Goal: Transaction & Acquisition: Purchase product/service

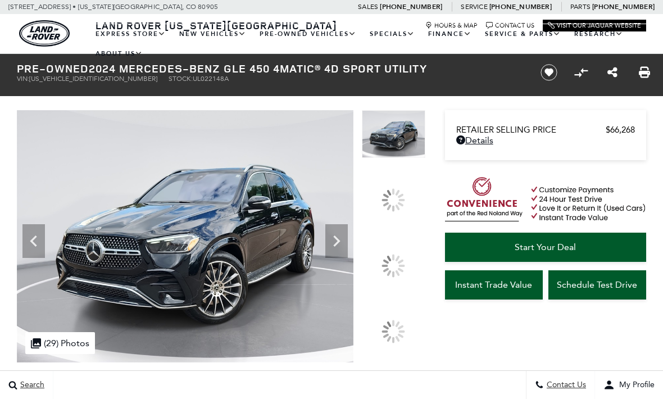
scroll to position [28, 0]
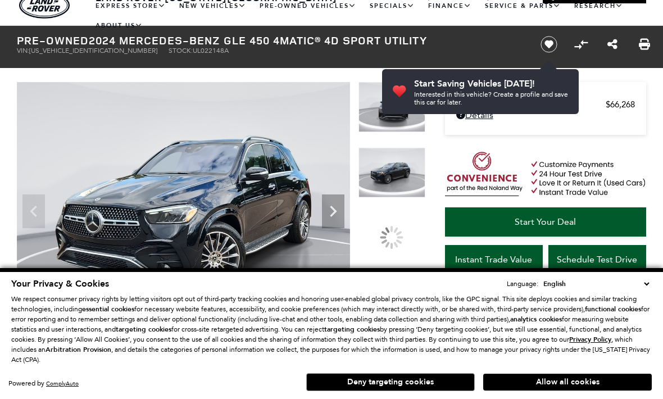
click at [391, 242] on div at bounding box center [392, 237] width 32 height 32
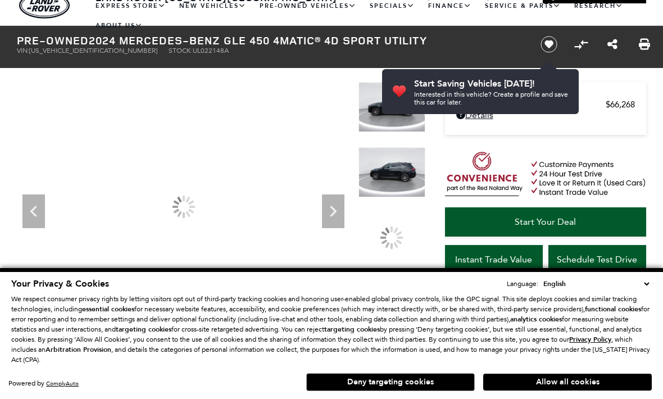
scroll to position [0, 0]
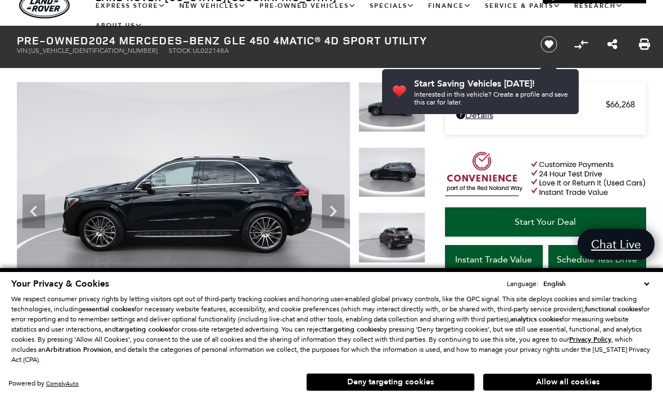
click at [38, 209] on icon "Previous" at bounding box center [33, 211] width 22 height 22
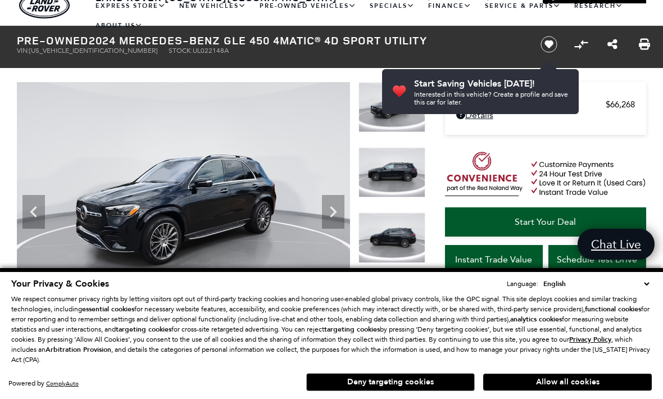
click at [328, 212] on icon "Next" at bounding box center [333, 212] width 22 height 22
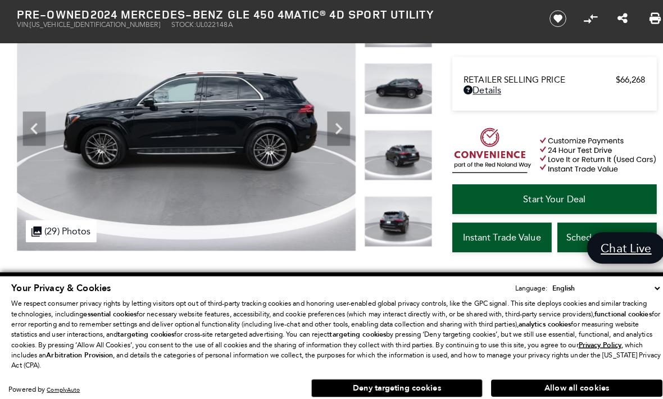
click at [333, 143] on img at bounding box center [183, 122] width 333 height 250
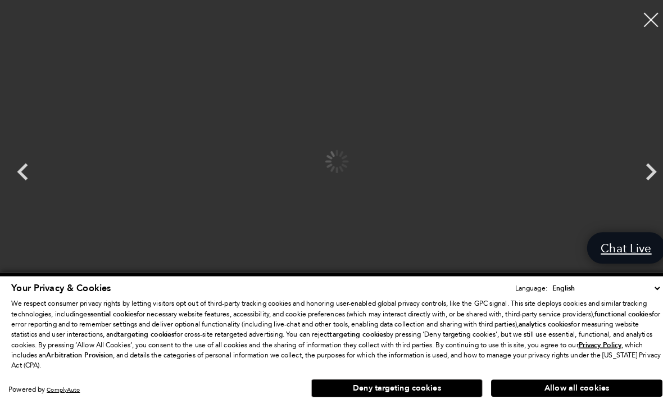
scroll to position [113, 0]
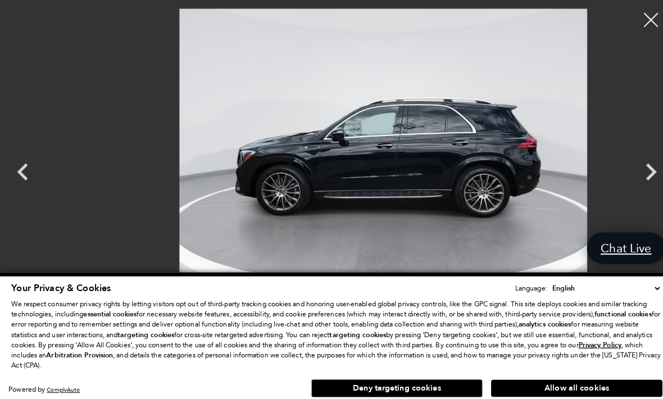
click at [637, 178] on icon "Next" at bounding box center [641, 169] width 11 height 17
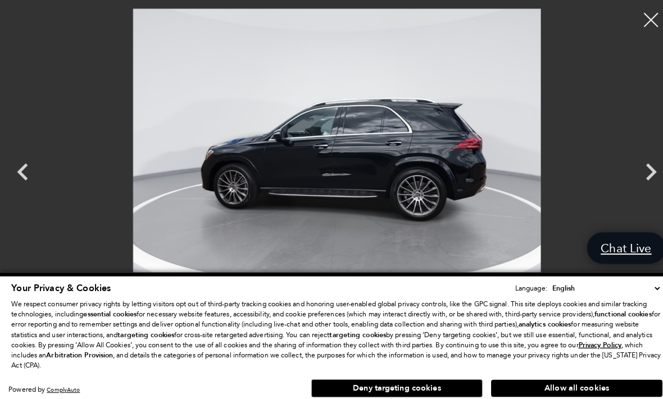
click at [637, 186] on icon "Next" at bounding box center [641, 169] width 34 height 34
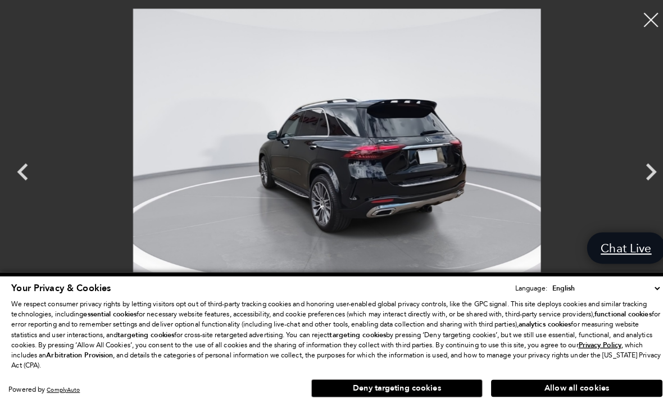
click at [637, 186] on icon "Next" at bounding box center [641, 169] width 34 height 34
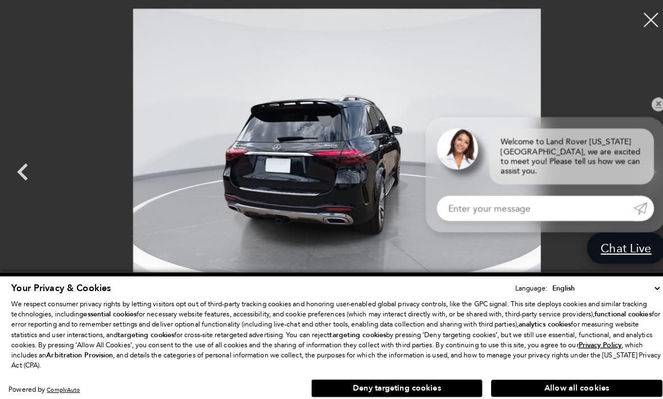
click at [652, 110] on link "✕" at bounding box center [647, 102] width 13 height 13
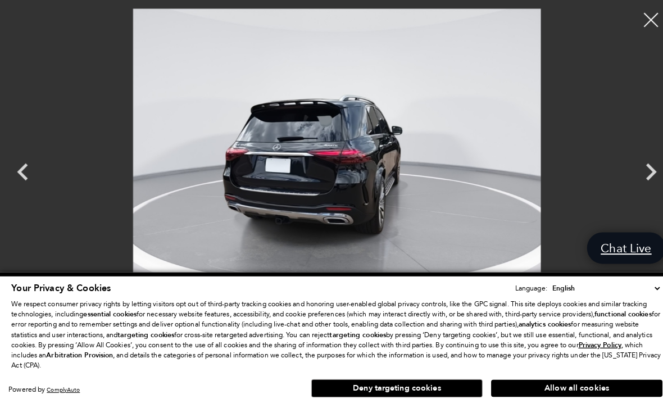
click at [633, 186] on icon "Next" at bounding box center [641, 169] width 34 height 34
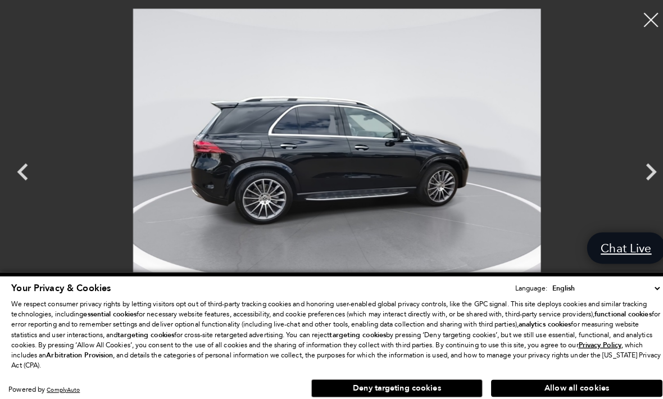
click at [625, 186] on icon "Next" at bounding box center [641, 169] width 34 height 34
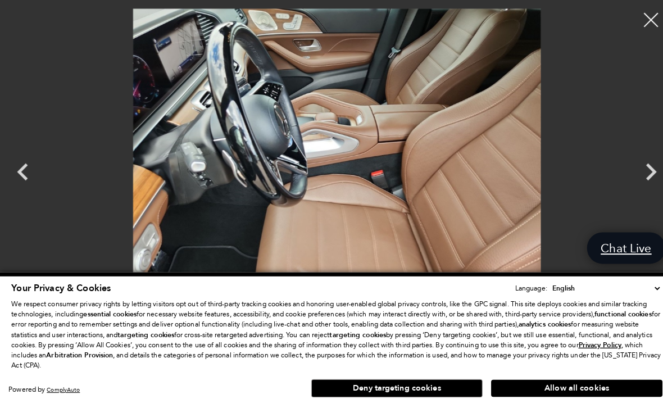
click at [624, 186] on icon "Next" at bounding box center [641, 169] width 34 height 34
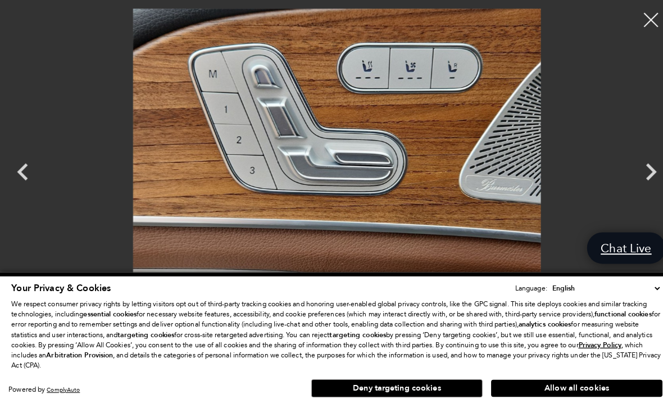
click at [628, 186] on icon "Next" at bounding box center [641, 169] width 34 height 34
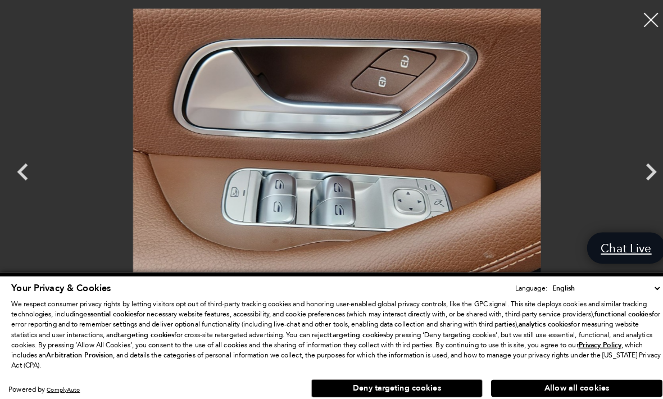
click at [631, 186] on icon "Next" at bounding box center [641, 169] width 34 height 34
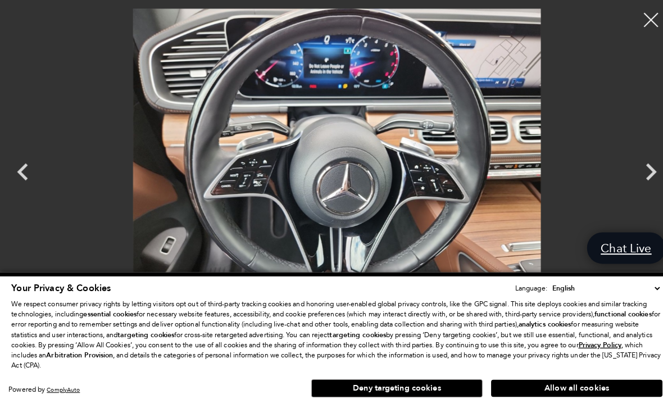
click at [628, 186] on icon "Next" at bounding box center [641, 169] width 34 height 34
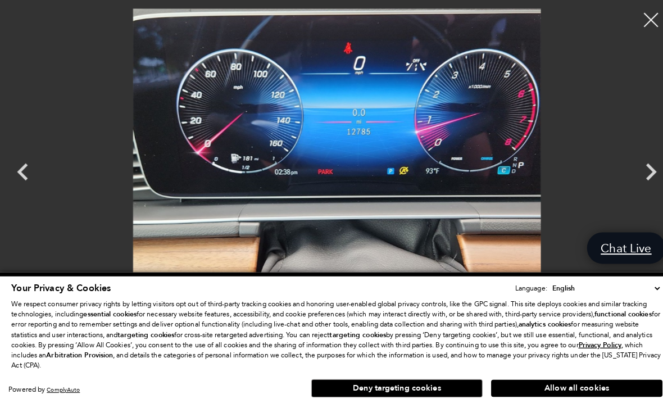
click at [627, 186] on icon "Next" at bounding box center [641, 169] width 34 height 34
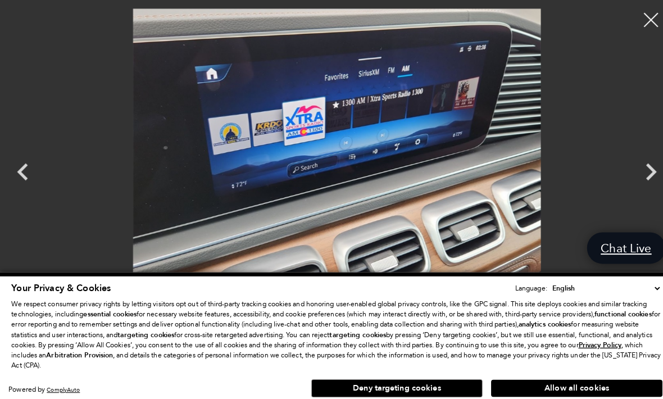
click at [631, 186] on icon "Next" at bounding box center [641, 169] width 34 height 34
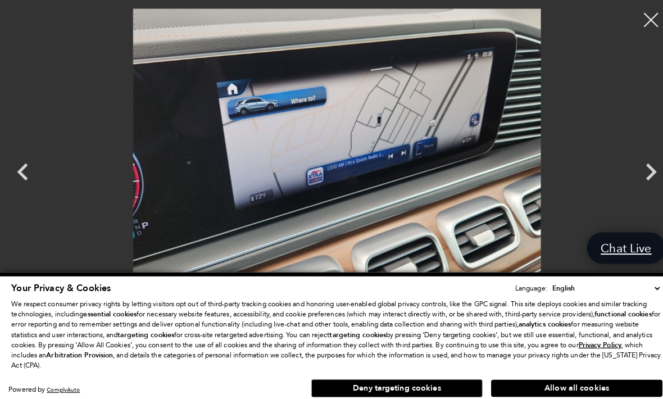
click at [629, 186] on icon "Next" at bounding box center [641, 169] width 34 height 34
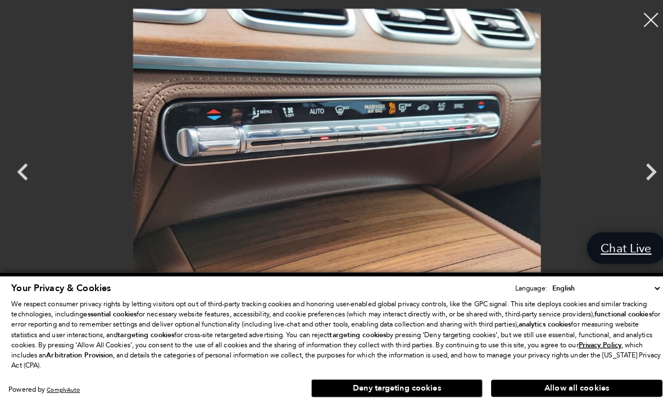
click at [628, 186] on icon "Next" at bounding box center [641, 169] width 34 height 34
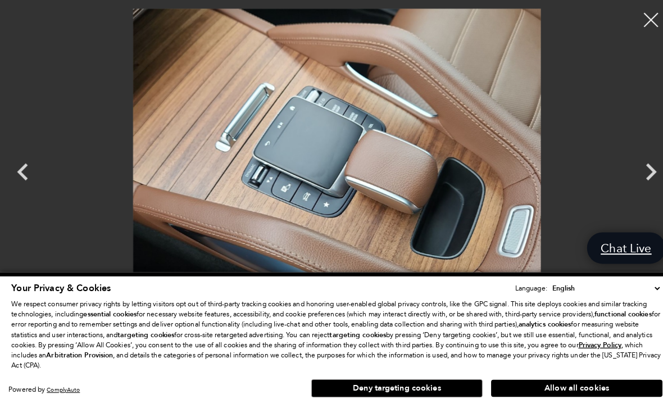
click at [625, 186] on icon "Next" at bounding box center [641, 169] width 34 height 34
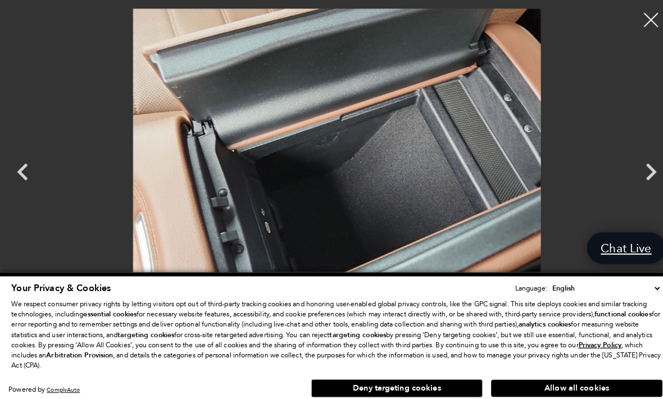
click at [640, 186] on icon "Next" at bounding box center [641, 169] width 34 height 34
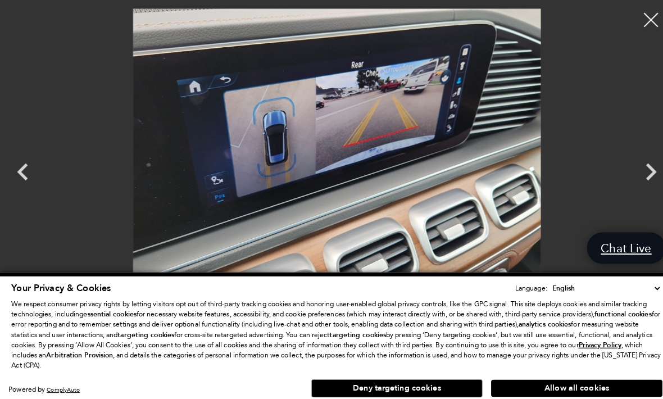
click at [631, 186] on icon "Next" at bounding box center [641, 169] width 34 height 34
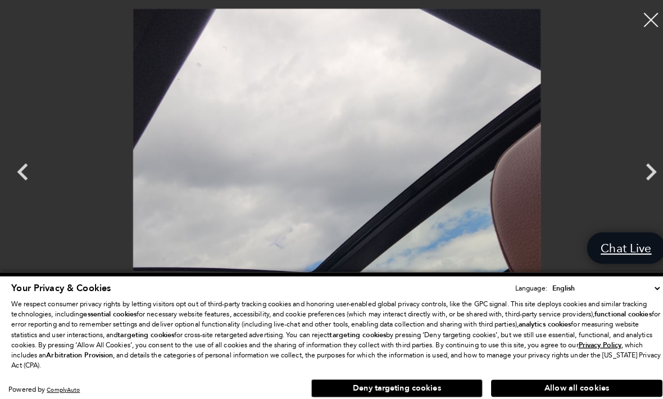
click at [628, 186] on icon "Next" at bounding box center [641, 169] width 34 height 34
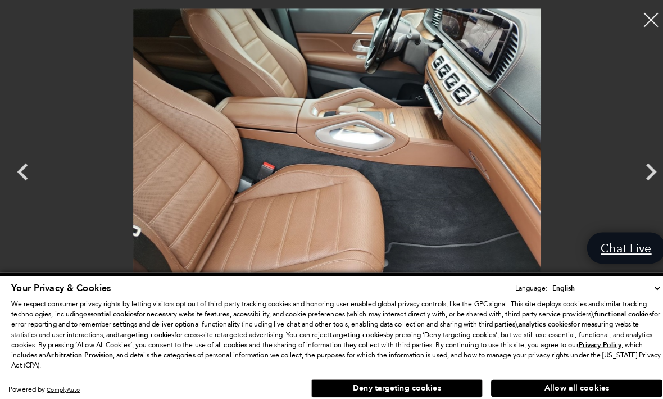
click at [628, 186] on icon "Next" at bounding box center [641, 169] width 34 height 34
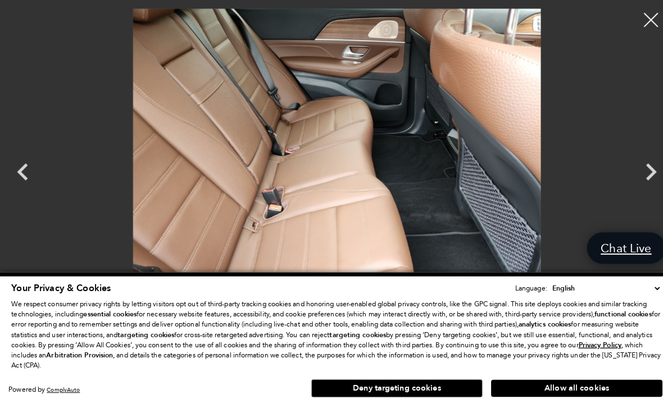
click at [626, 186] on icon "Next" at bounding box center [641, 169] width 34 height 34
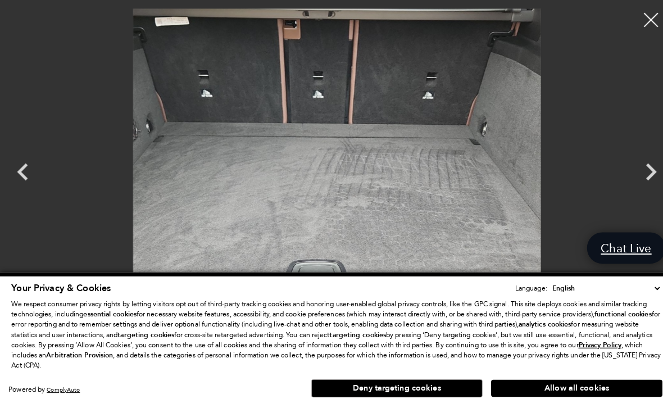
click at [628, 186] on icon "Next" at bounding box center [641, 169] width 34 height 34
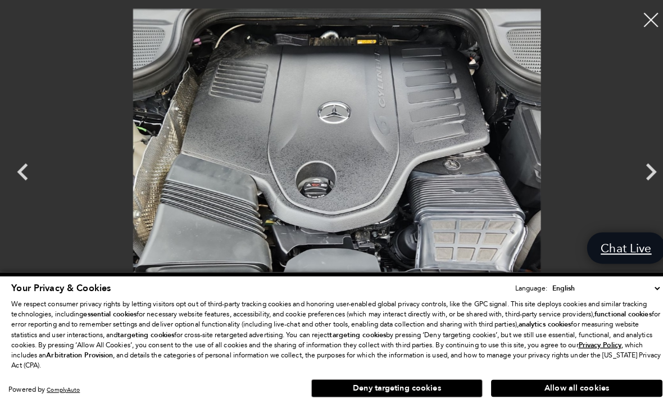
click at [626, 186] on icon "Next" at bounding box center [641, 169] width 34 height 34
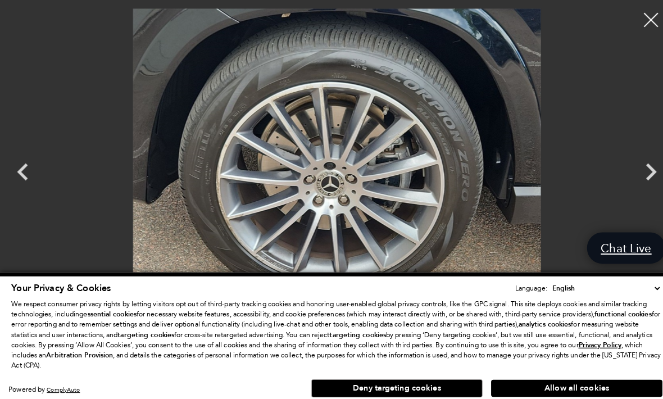
click at [628, 186] on icon "Next" at bounding box center [641, 169] width 34 height 34
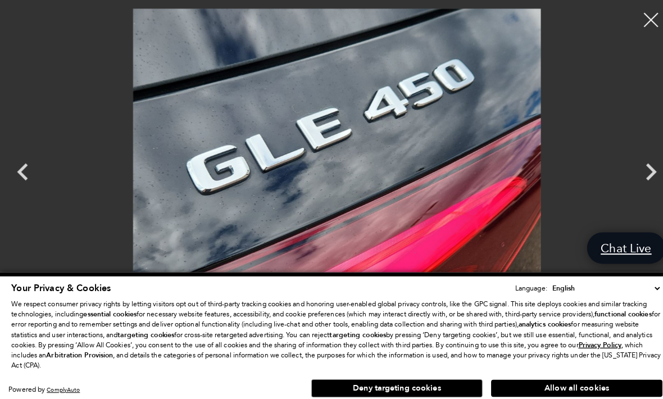
click at [628, 186] on icon "Next" at bounding box center [641, 169] width 34 height 34
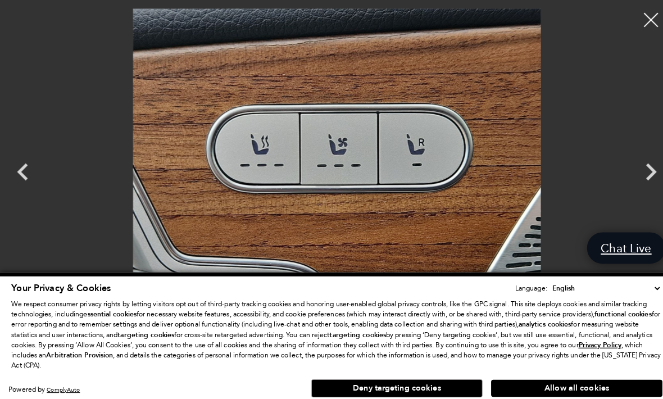
click at [628, 186] on icon "Next" at bounding box center [641, 169] width 34 height 34
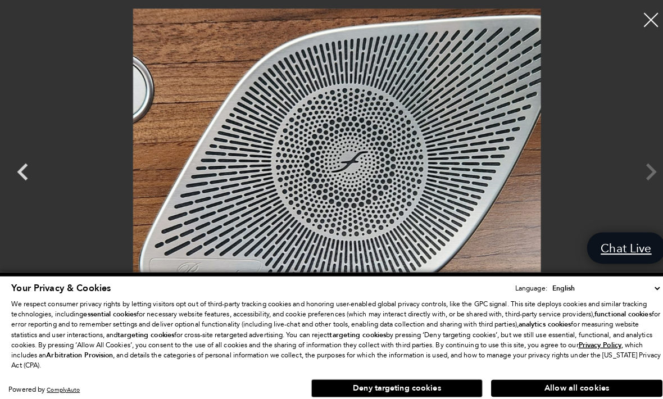
click at [628, 193] on div at bounding box center [331, 158] width 663 height 301
click at [629, 193] on div at bounding box center [331, 158] width 663 height 301
click at [630, 189] on div at bounding box center [331, 158] width 663 height 301
click at [632, 188] on div at bounding box center [331, 158] width 663 height 301
click at [636, 187] on div at bounding box center [331, 158] width 663 height 301
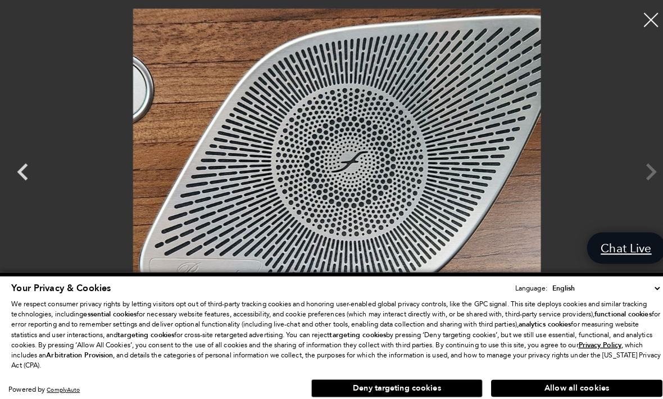
click at [636, 15] on div at bounding box center [641, 20] width 28 height 28
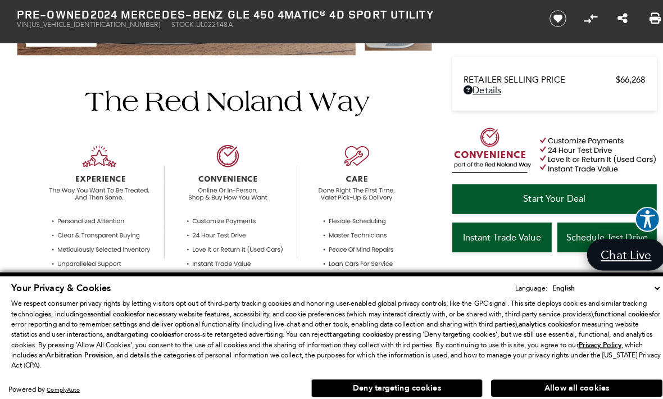
scroll to position [0, 0]
